Goal: Task Accomplishment & Management: Manage account settings

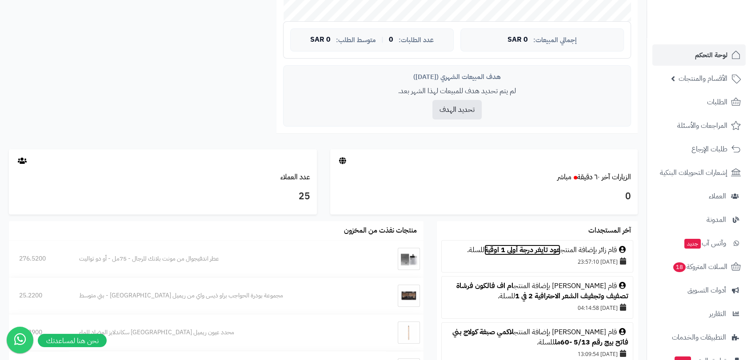
click at [503, 248] on link "عود تايغر درجة أولى 1 اوقية" at bounding box center [522, 250] width 76 height 11
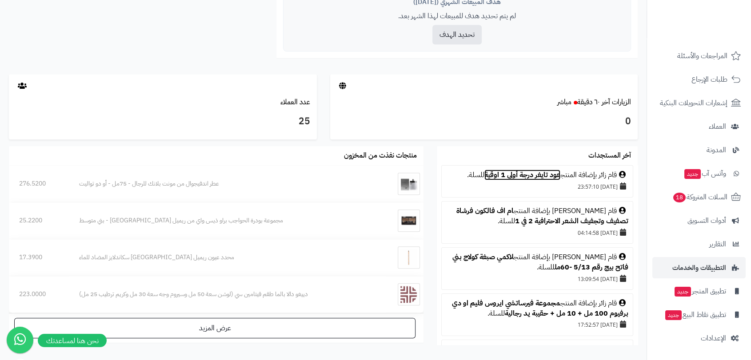
scroll to position [444, 0]
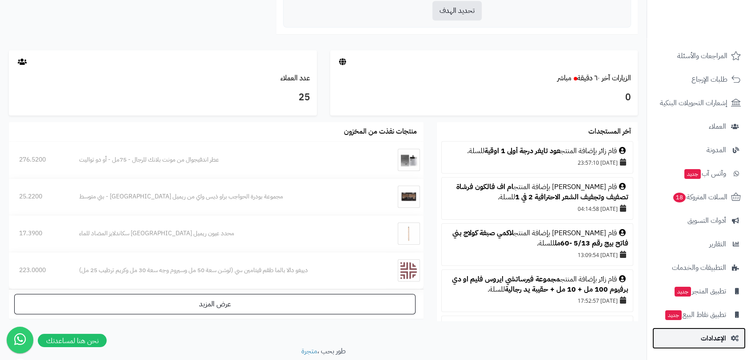
click at [716, 338] on span "الإعدادات" at bounding box center [712, 338] width 25 height 12
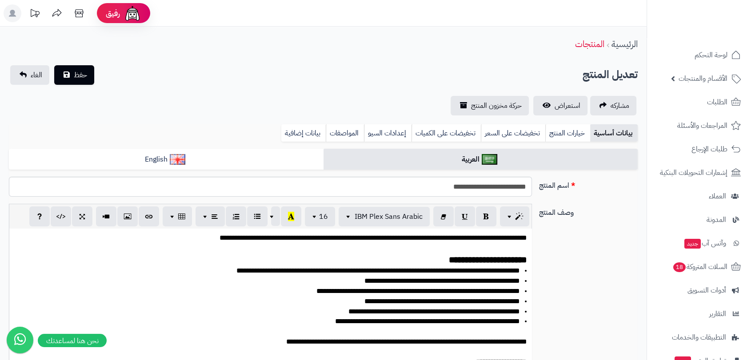
scroll to position [40, 0]
click at [546, 104] on link "استعراض" at bounding box center [560, 106] width 54 height 20
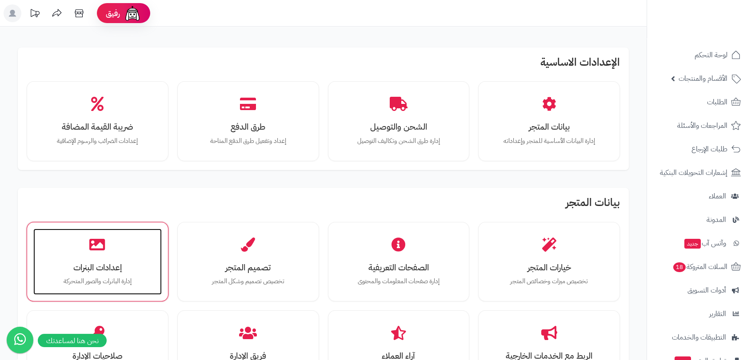
click at [109, 269] on h3 "إعدادات البنرات" at bounding box center [97, 267] width 111 height 9
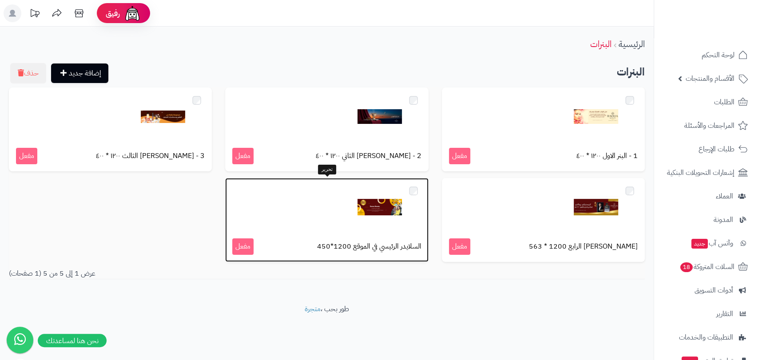
click at [330, 223] on div at bounding box center [326, 207] width 189 height 44
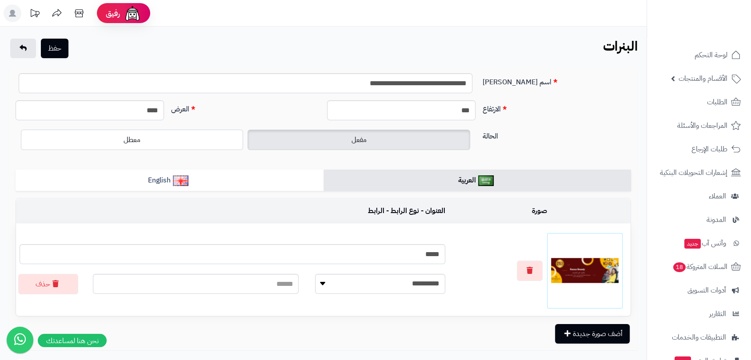
click at [588, 266] on img at bounding box center [585, 271] width 68 height 68
click at [527, 269] on icon "button" at bounding box center [529, 270] width 6 height 7
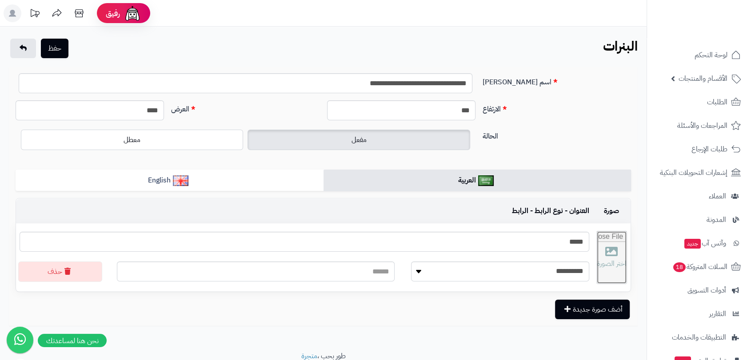
click at [598, 256] on input "file" at bounding box center [612, 257] width 30 height 52
click at [613, 256] on input "file" at bounding box center [612, 257] width 30 height 52
type input "**********"
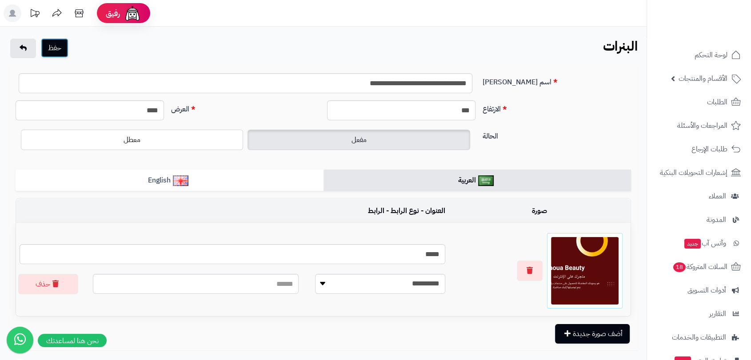
click at [52, 48] on button "حفظ" at bounding box center [55, 48] width 28 height 20
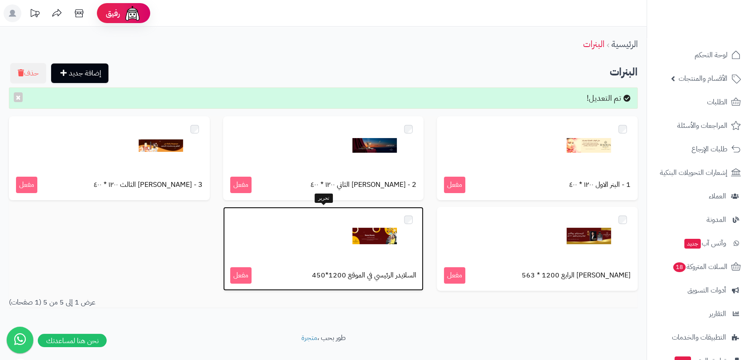
click at [322, 247] on div at bounding box center [323, 236] width 187 height 44
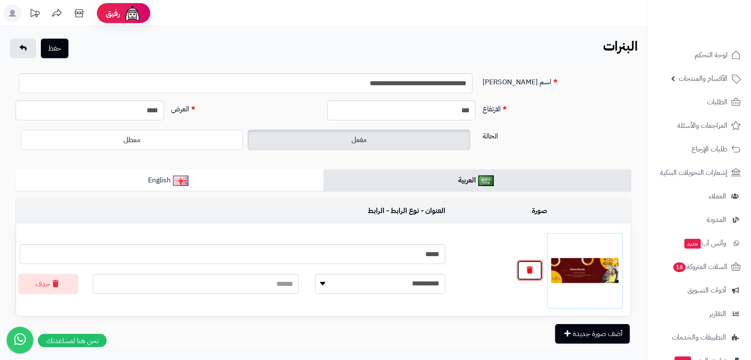
click at [531, 270] on icon "button" at bounding box center [529, 270] width 6 height 7
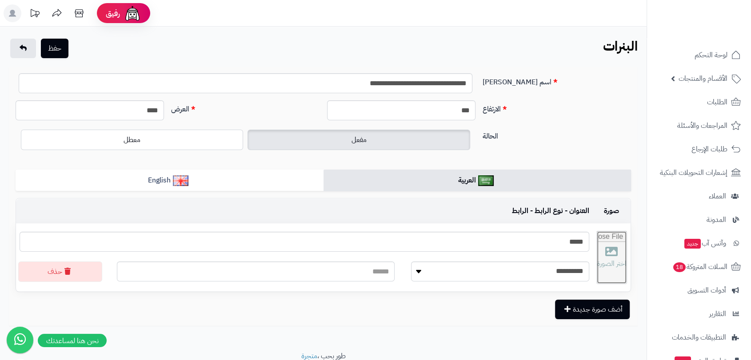
click at [606, 252] on input "file" at bounding box center [612, 257] width 30 height 52
type input "**********"
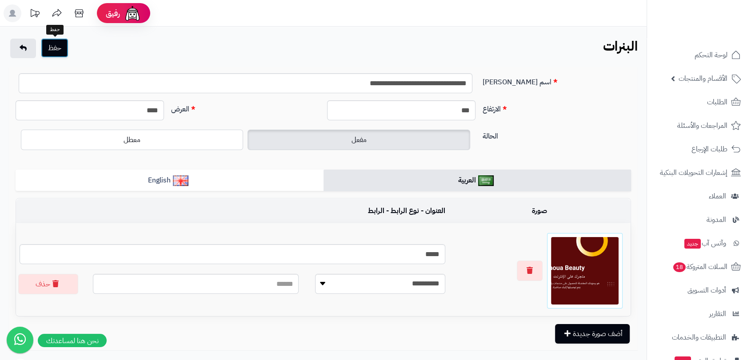
click at [53, 47] on button "حفظ" at bounding box center [55, 48] width 28 height 20
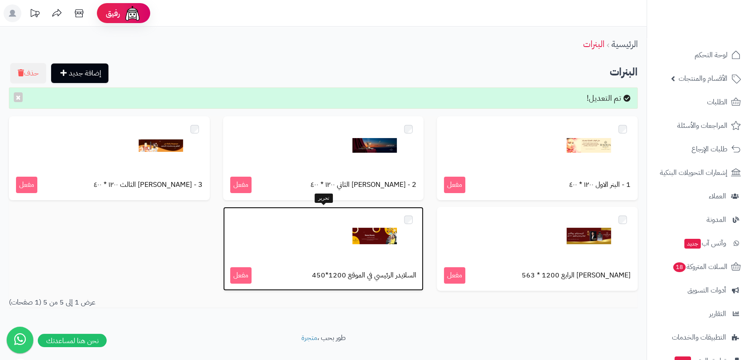
click at [366, 235] on img at bounding box center [374, 236] width 44 height 44
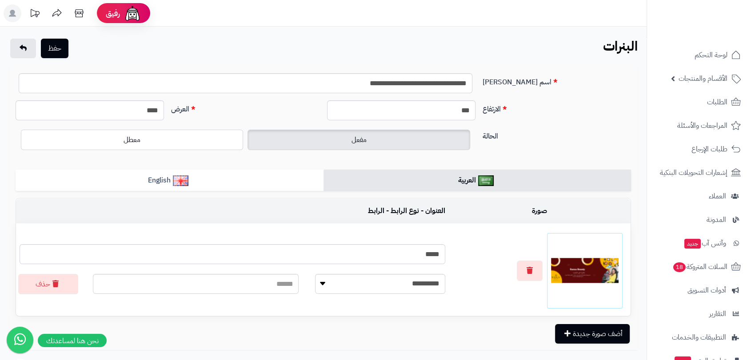
click at [594, 273] on img at bounding box center [585, 271] width 68 height 68
click at [530, 273] on icon "button" at bounding box center [529, 270] width 6 height 7
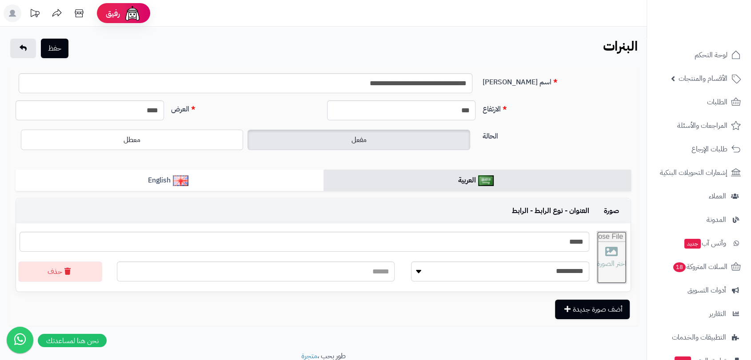
click at [605, 255] on input "file" at bounding box center [612, 257] width 30 height 52
type input "**********"
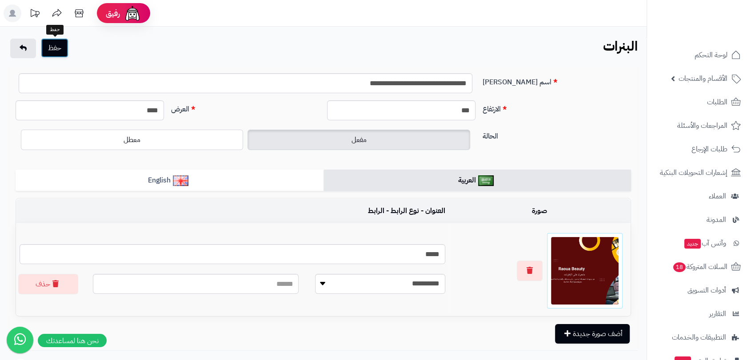
click at [55, 49] on button "حفظ" at bounding box center [55, 48] width 28 height 20
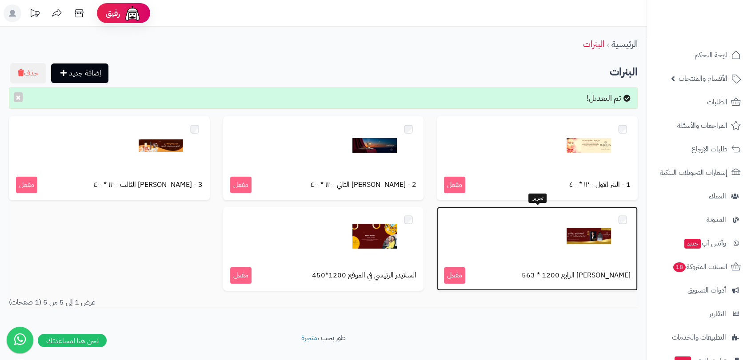
click at [579, 231] on img at bounding box center [588, 236] width 44 height 44
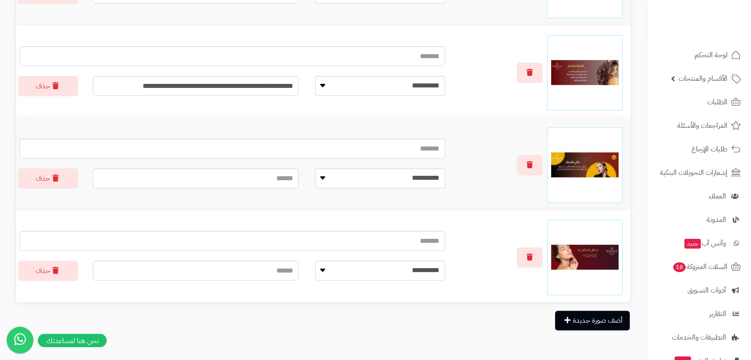
scroll to position [238, 0]
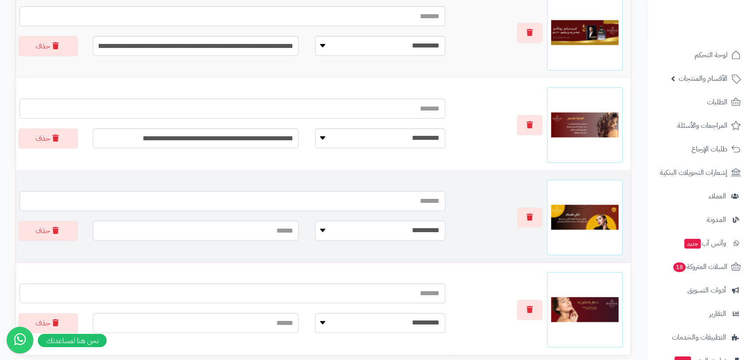
click at [595, 224] on img at bounding box center [585, 218] width 68 height 68
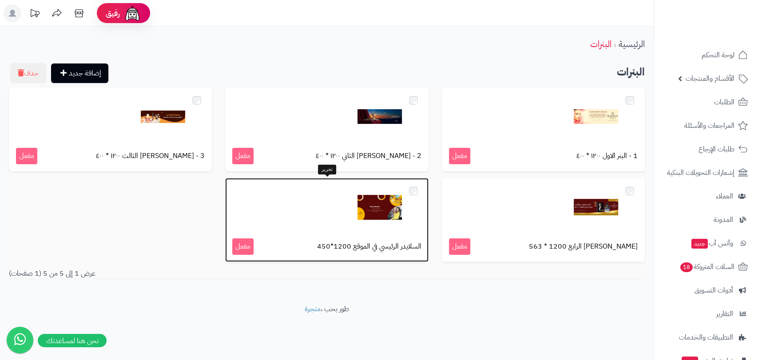
click at [366, 213] on img at bounding box center [380, 207] width 44 height 44
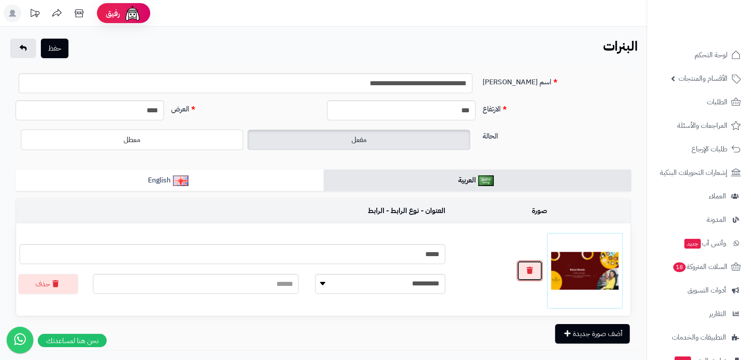
click at [522, 271] on button "button" at bounding box center [530, 271] width 26 height 20
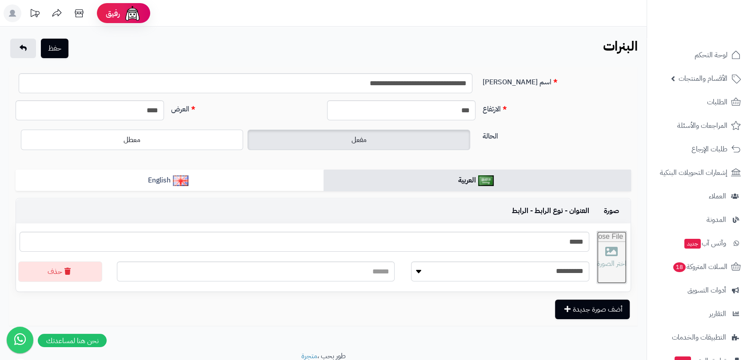
click at [605, 259] on input "file" at bounding box center [612, 257] width 30 height 52
type input "**********"
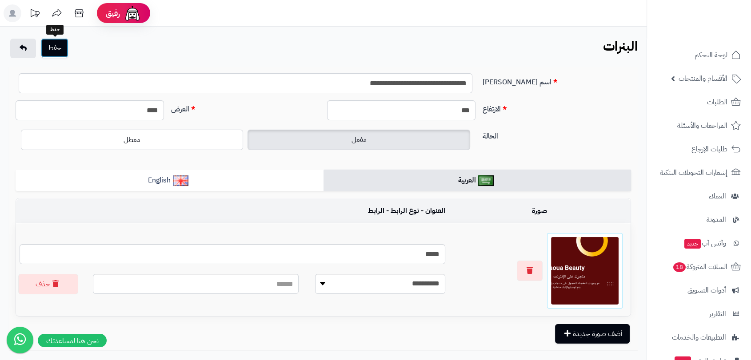
click at [59, 48] on button "حفظ" at bounding box center [55, 48] width 28 height 20
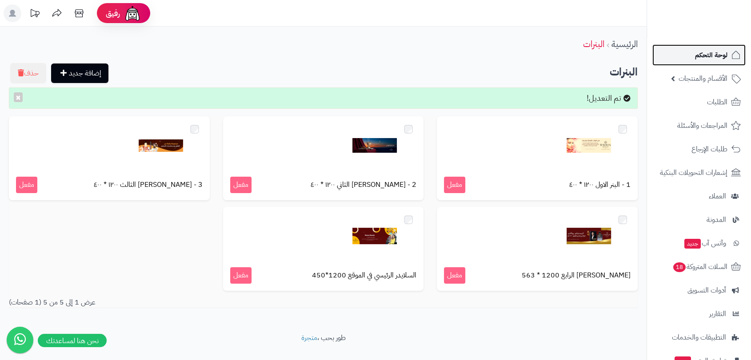
click at [716, 64] on link "لوحة التحكم" at bounding box center [698, 54] width 93 height 21
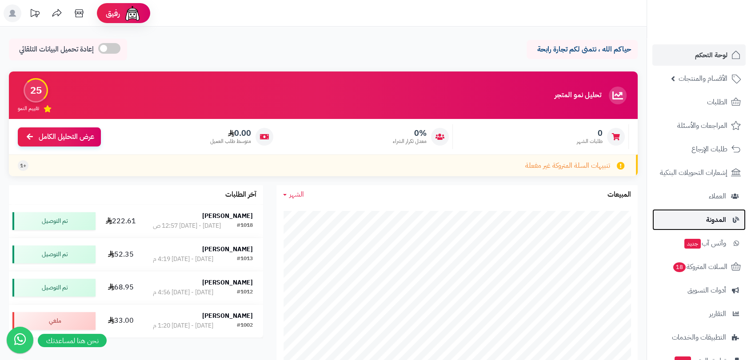
click at [718, 222] on span "المدونة" at bounding box center [716, 220] width 20 height 12
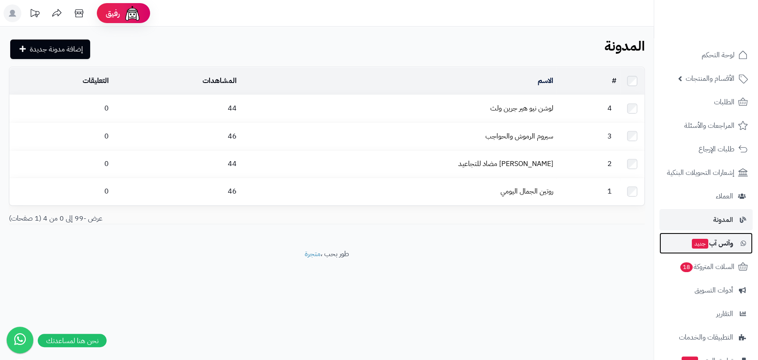
click at [719, 247] on span "وآتس آب جديد" at bounding box center [712, 243] width 42 height 12
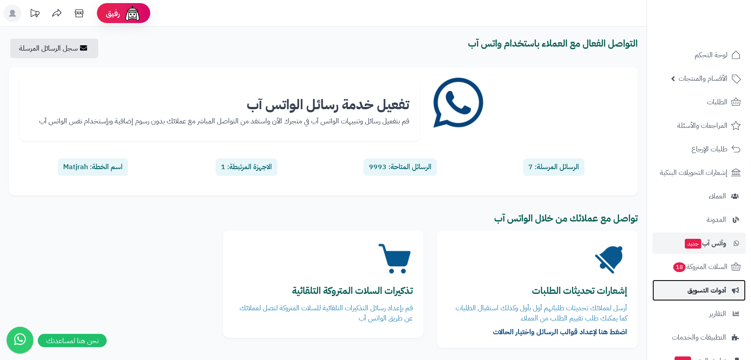
click at [711, 293] on span "أدوات التسويق" at bounding box center [706, 290] width 39 height 12
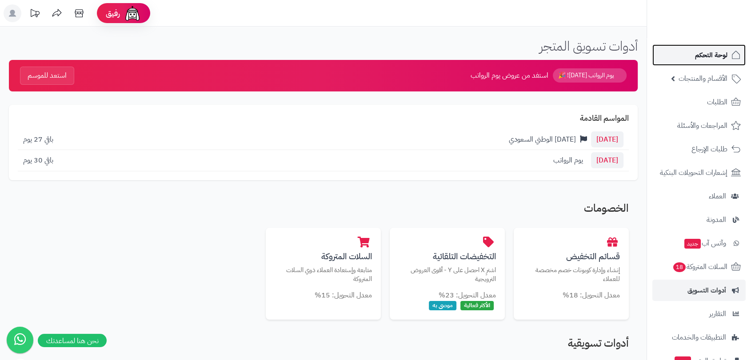
click at [719, 56] on span "لوحة التحكم" at bounding box center [711, 55] width 32 height 12
